Goal: Information Seeking & Learning: Learn about a topic

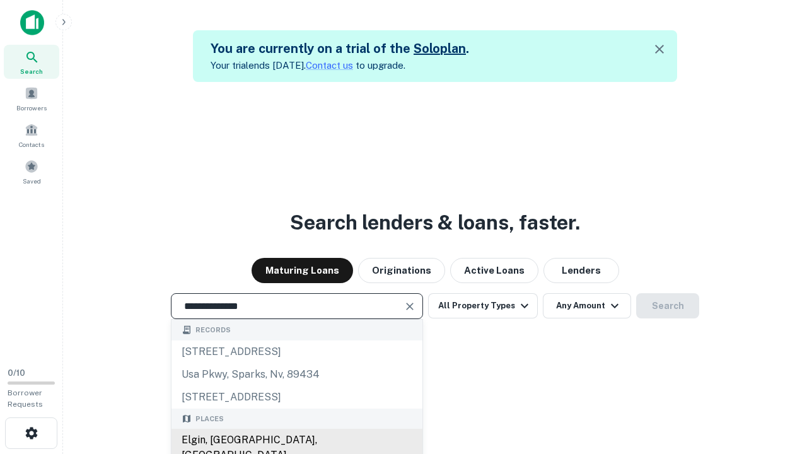
click at [296, 440] on div "Elgin, IL, USA" at bounding box center [297, 448] width 251 height 38
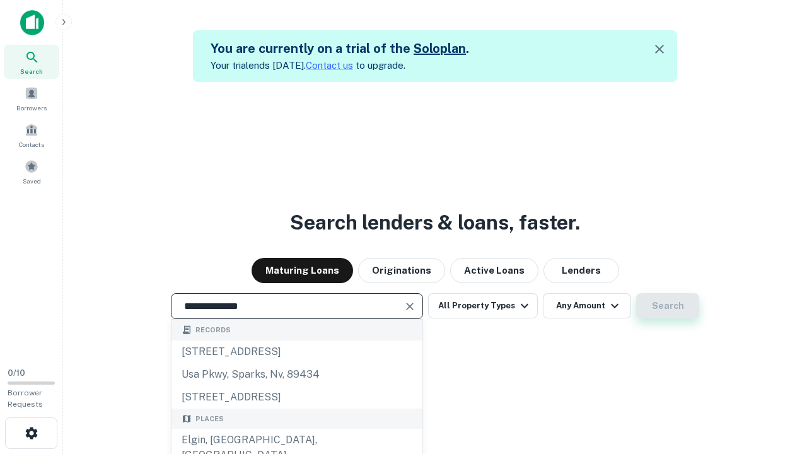
type input "**********"
click at [668, 306] on button "Search" at bounding box center [667, 305] width 63 height 25
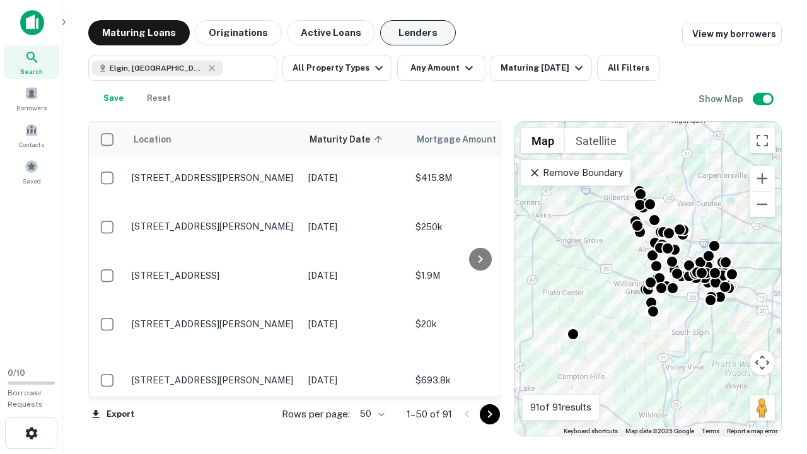
click at [418, 33] on button "Lenders" at bounding box center [418, 32] width 76 height 25
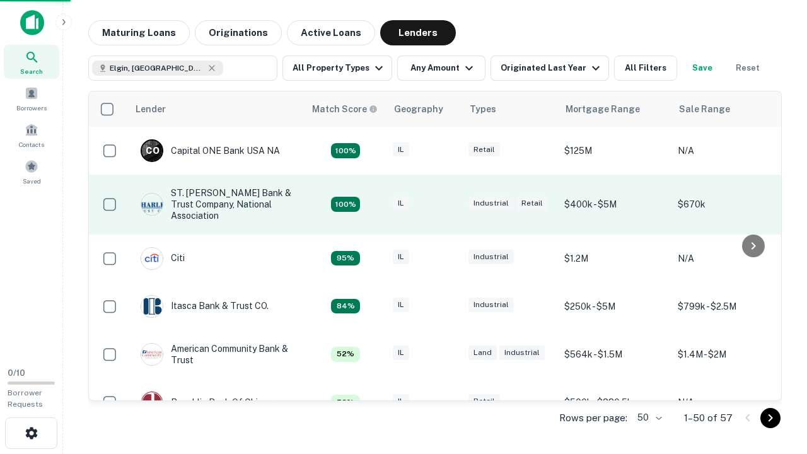
click at [448, 204] on div "IL" at bounding box center [424, 204] width 63 height 17
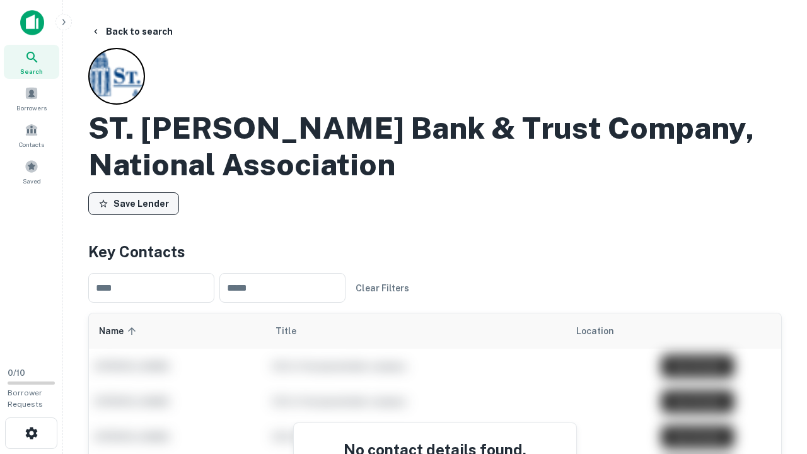
click at [134, 204] on button "Save Lender" at bounding box center [133, 203] width 91 height 23
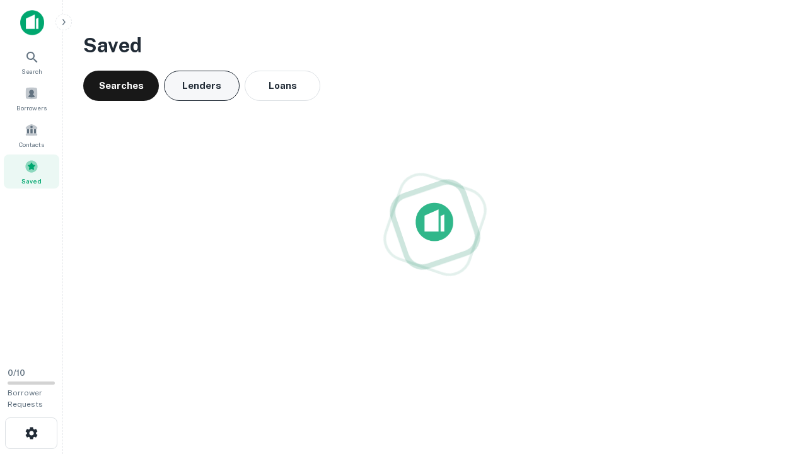
click at [202, 86] on button "Lenders" at bounding box center [202, 86] width 76 height 30
